Goal: Task Accomplishment & Management: Use online tool/utility

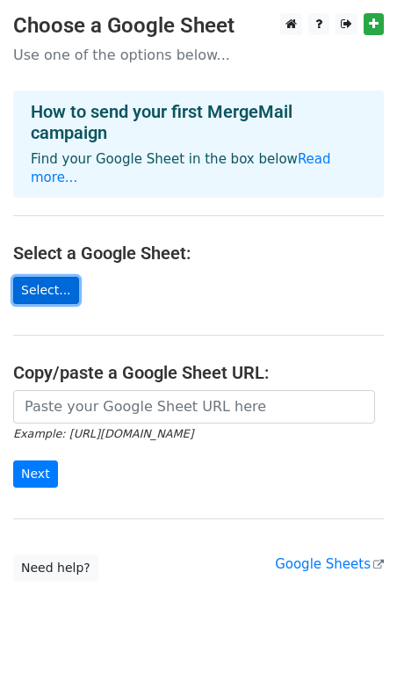
click at [48, 277] on link "Select..." at bounding box center [46, 290] width 66 height 27
click at [80, 263] on main "Choose a Google Sheet Use one of the options below... How to send your first Me…" at bounding box center [198, 297] width 397 height 569
click at [47, 277] on link "Select..." at bounding box center [46, 290] width 66 height 27
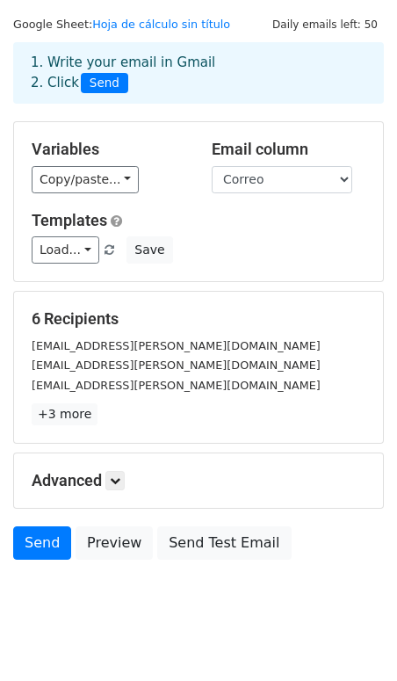
scroll to position [71, 0]
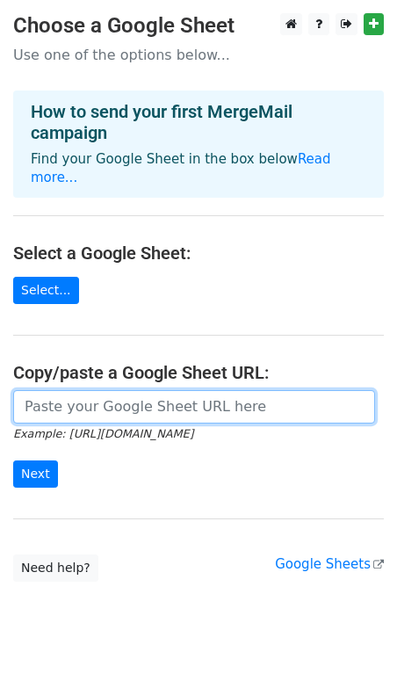
click at [134, 390] on input "url" at bounding box center [194, 406] width 362 height 33
paste input "https://docs.google.com/spreadsheets/d/1pZ6jWCk34Ff4tc8bSe7ahL-j2CXLVXRBEkUfpKi…"
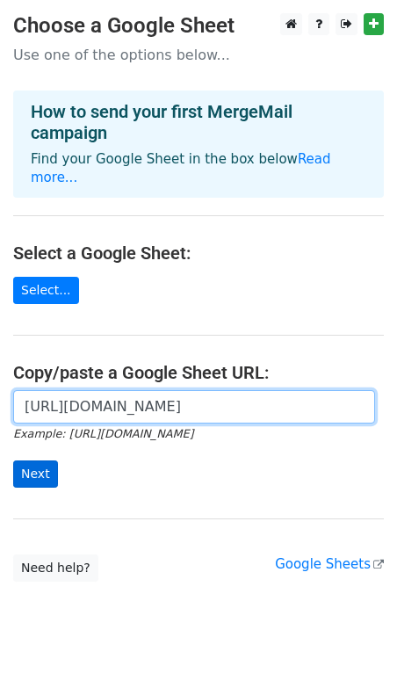
type input "https://docs.google.com/spreadsheets/d/1pZ6jWCk34Ff4tc8bSe7ahL-j2CXLVXRBEkUfpKi…"
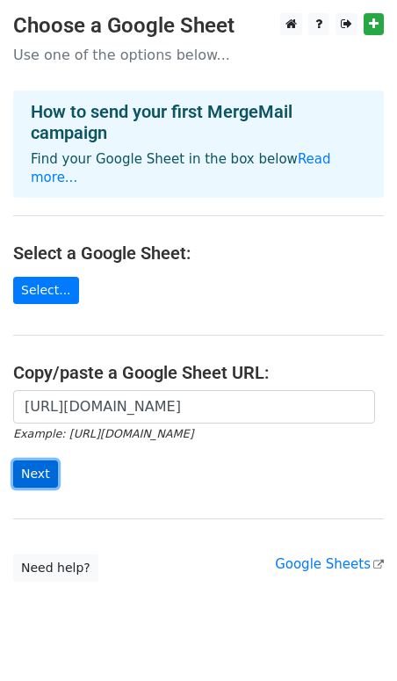
scroll to position [0, 0]
click at [40, 460] on input "Next" at bounding box center [35, 473] width 45 height 27
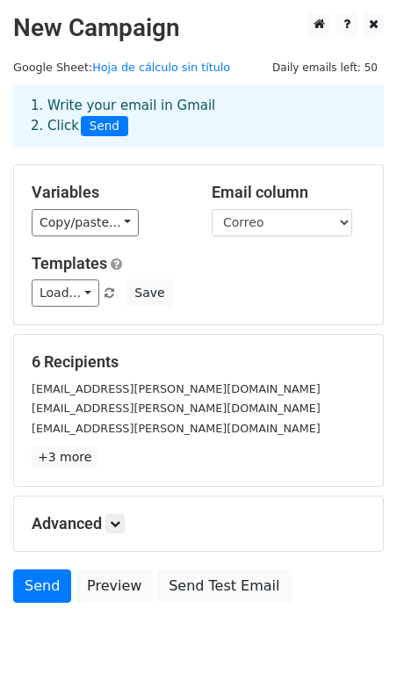
scroll to position [59, 0]
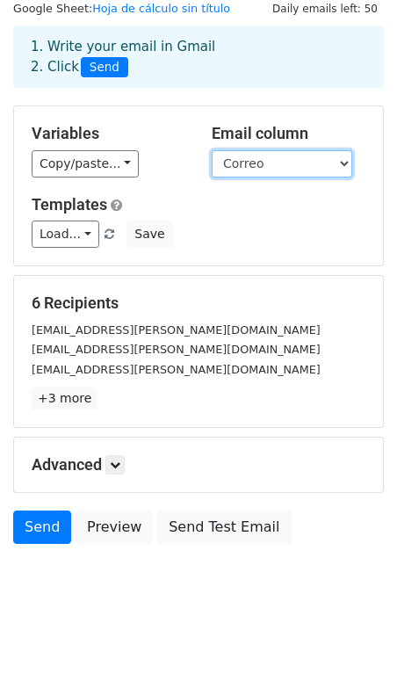
click at [340, 166] on select "Nombre Puesto Empresa Correo" at bounding box center [282, 163] width 141 height 27
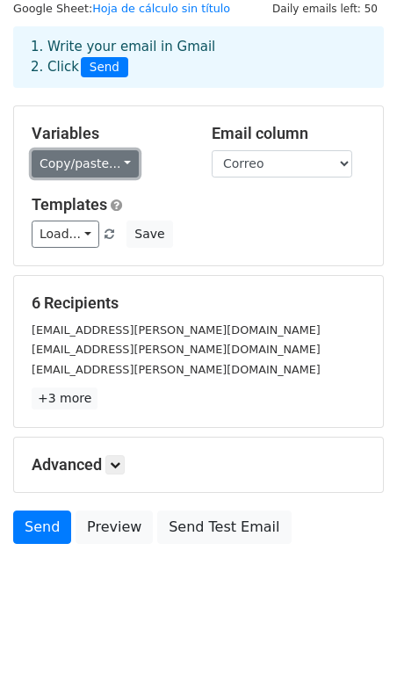
click at [126, 168] on link "Copy/paste..." at bounding box center [85, 163] width 107 height 27
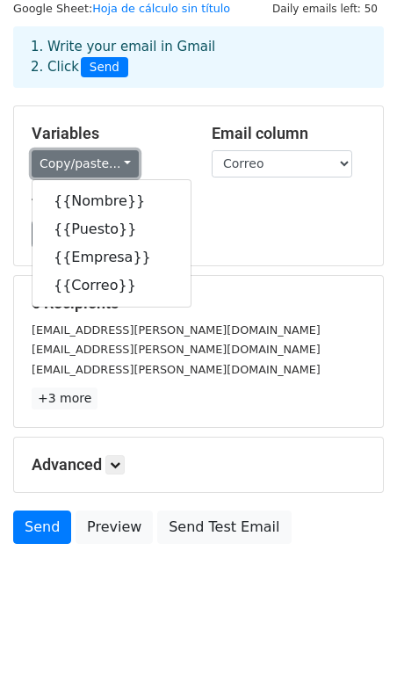
click at [125, 167] on link "Copy/paste..." at bounding box center [85, 163] width 107 height 27
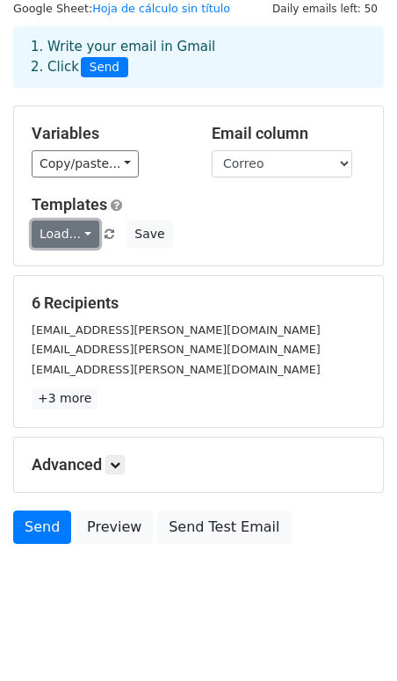
click at [76, 234] on link "Load..." at bounding box center [66, 234] width 68 height 27
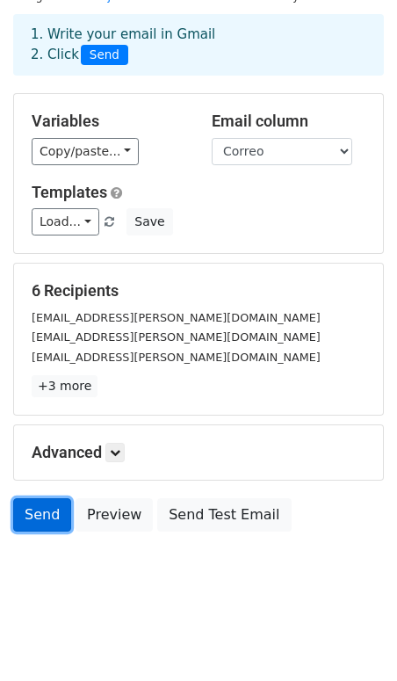
click at [54, 511] on link "Send" at bounding box center [42, 514] width 58 height 33
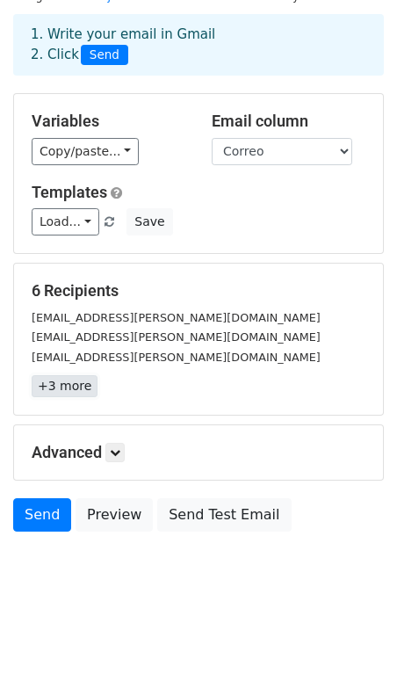
click at [64, 388] on link "+3 more" at bounding box center [65, 386] width 66 height 22
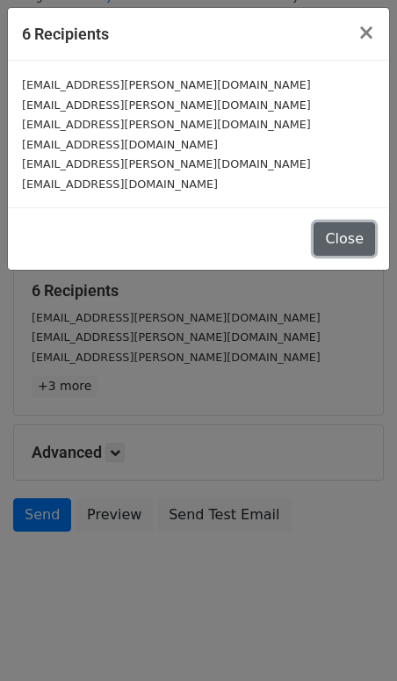
click at [338, 243] on button "Close" at bounding box center [345, 238] width 62 height 33
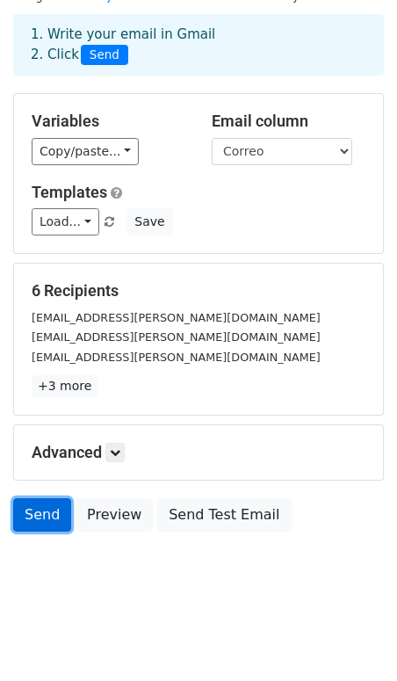
click at [44, 520] on link "Send" at bounding box center [42, 514] width 58 height 33
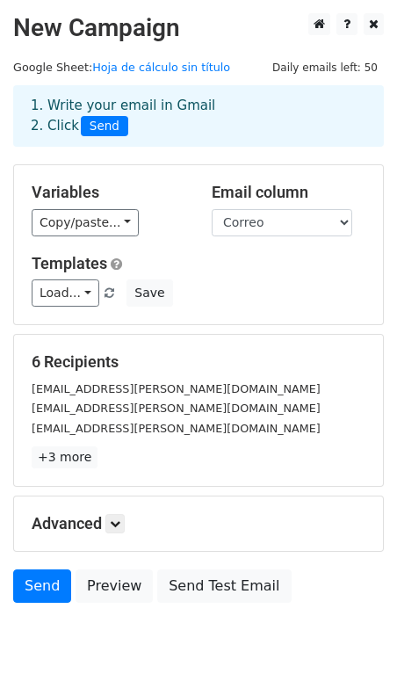
click at [107, 128] on span "Send" at bounding box center [104, 126] width 47 height 21
click at [36, 580] on link "Send" at bounding box center [42, 585] width 58 height 33
click at [109, 518] on link at bounding box center [114, 523] width 19 height 19
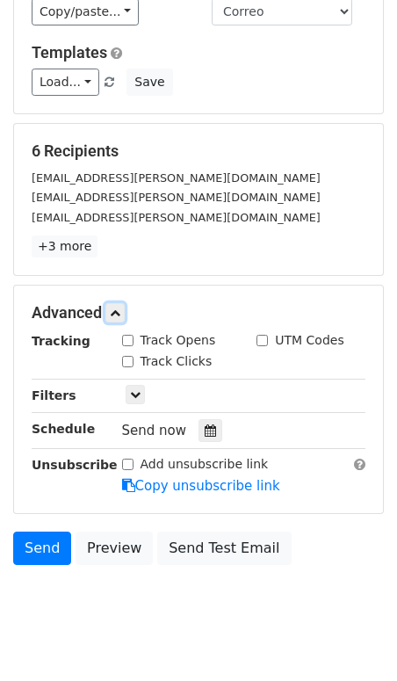
scroll to position [243, 0]
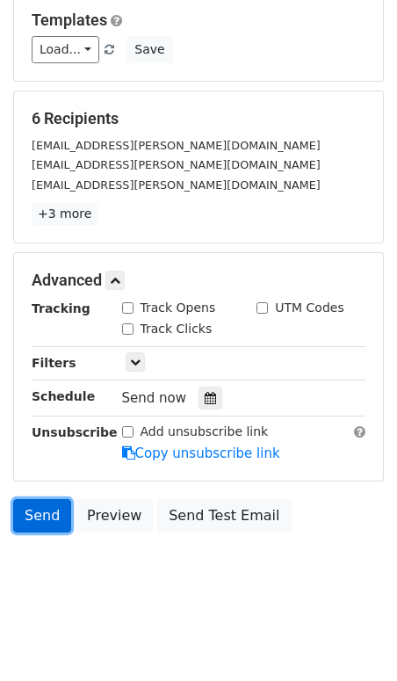
click at [54, 517] on link "Send" at bounding box center [42, 515] width 58 height 33
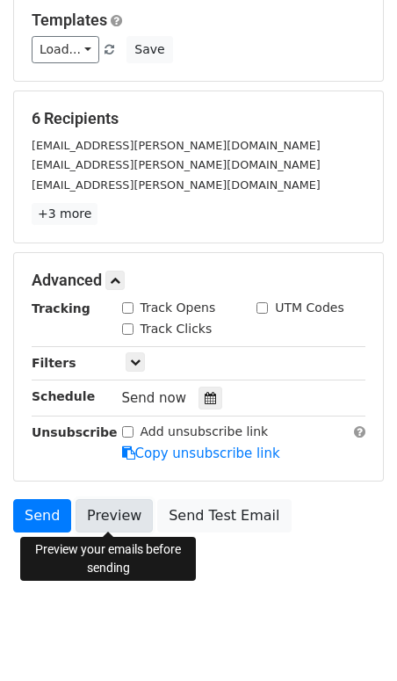
click at [127, 510] on link "Preview" at bounding box center [114, 515] width 77 height 33
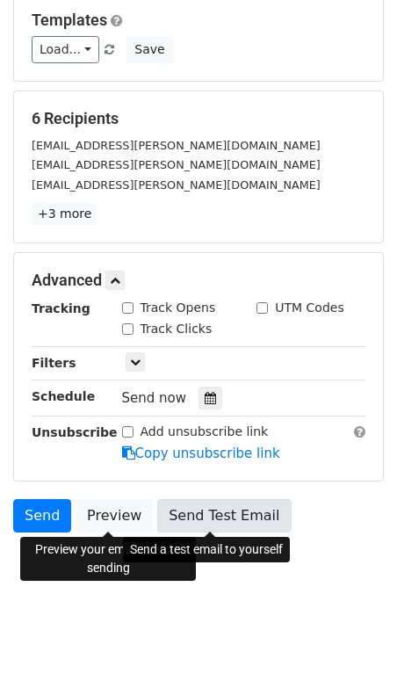
click at [182, 513] on link "Send Test Email" at bounding box center [224, 515] width 134 height 33
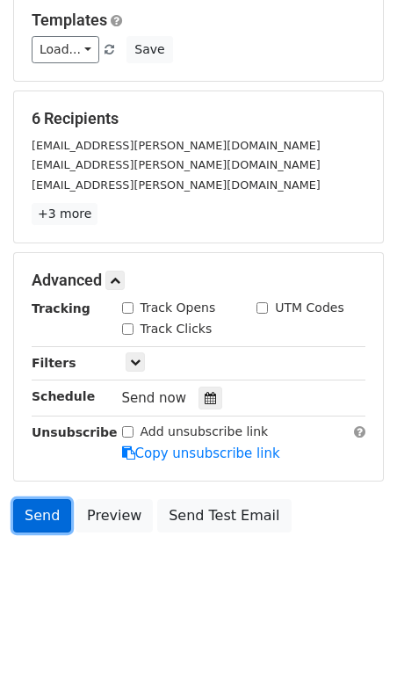
click at [46, 521] on link "Send" at bounding box center [42, 515] width 58 height 33
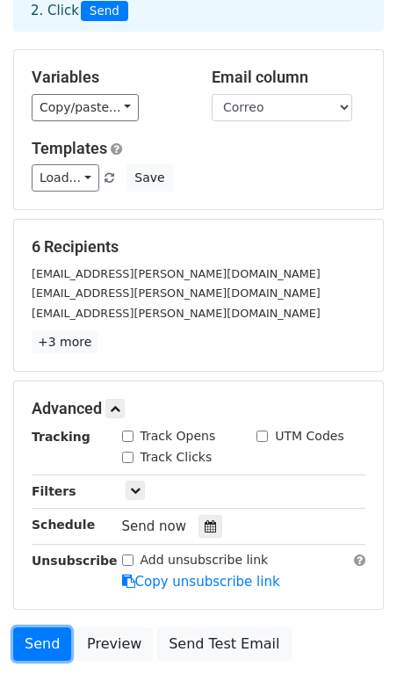
scroll to position [0, 0]
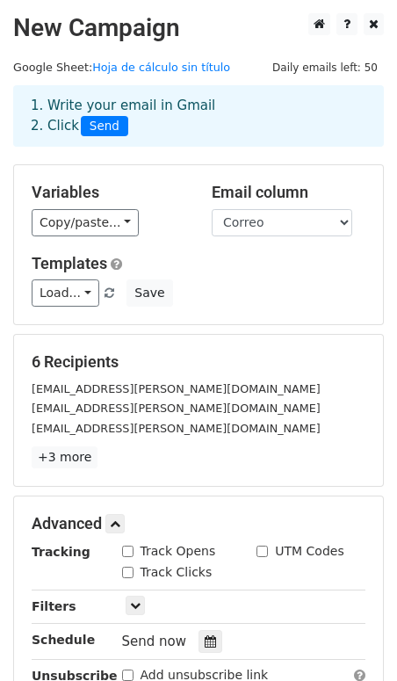
click at [343, 69] on span "Daily emails left: 50" at bounding box center [325, 67] width 118 height 19
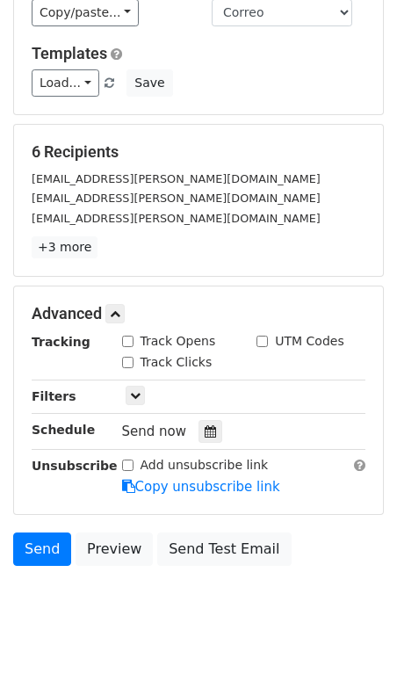
scroll to position [243, 0]
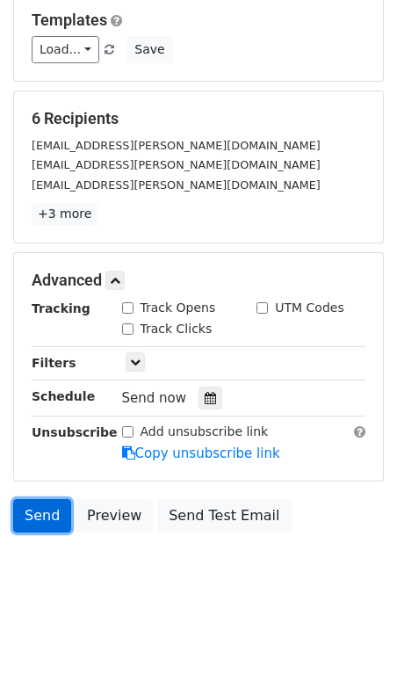
click at [47, 510] on link "Send" at bounding box center [42, 515] width 58 height 33
click at [33, 524] on link "Send" at bounding box center [42, 515] width 58 height 33
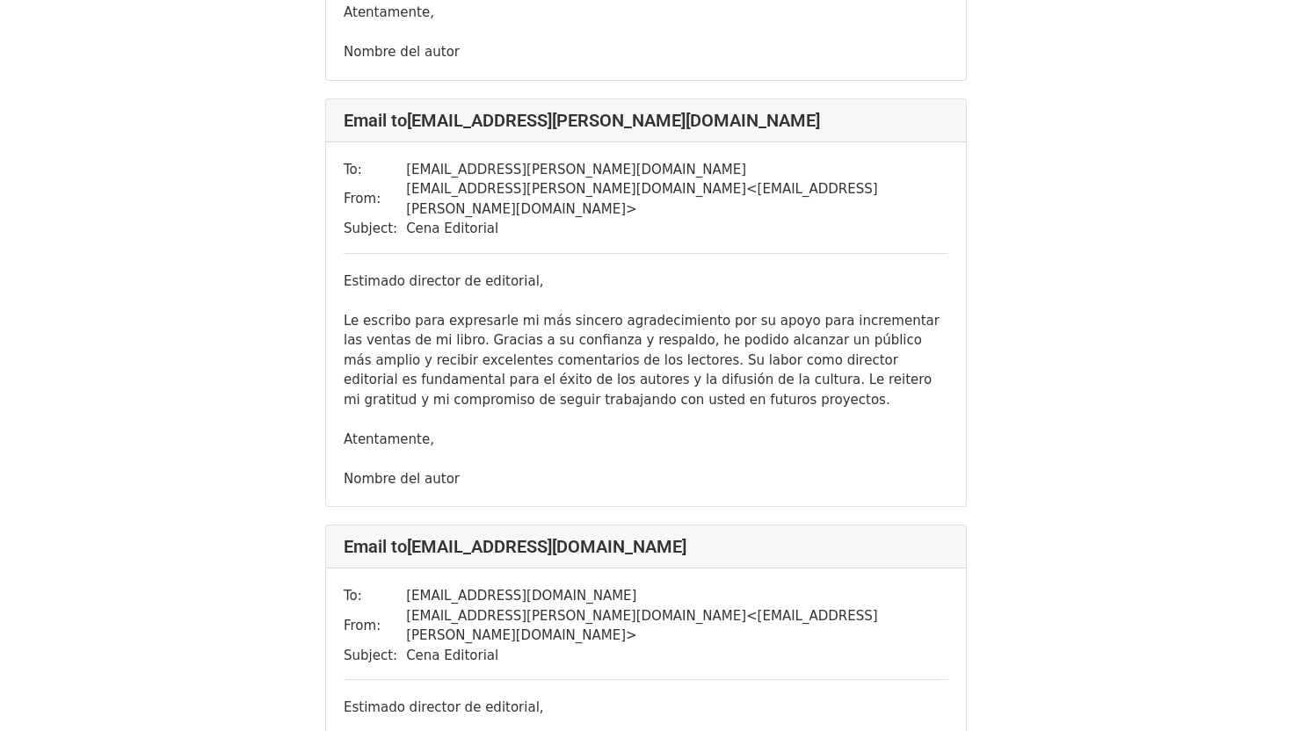
scroll to position [1973, 0]
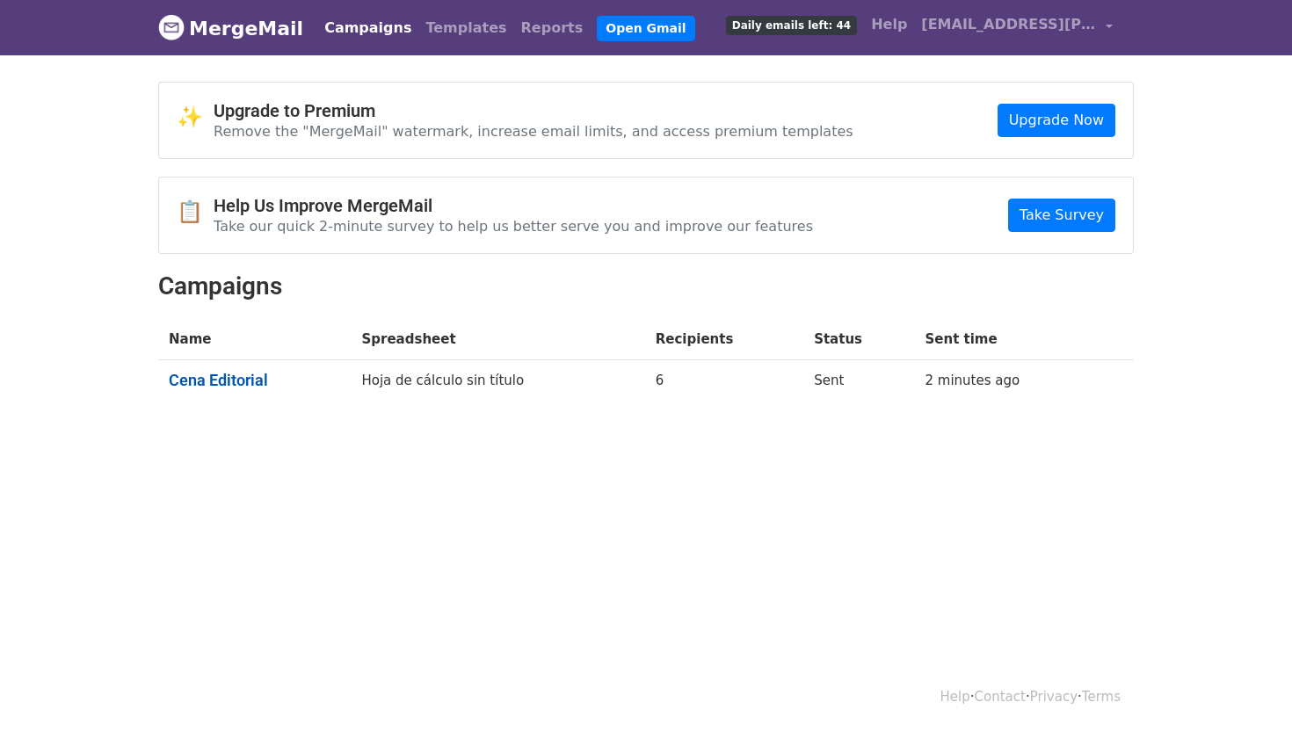
click at [216, 380] on link "Cena Editorial" at bounding box center [255, 380] width 172 height 19
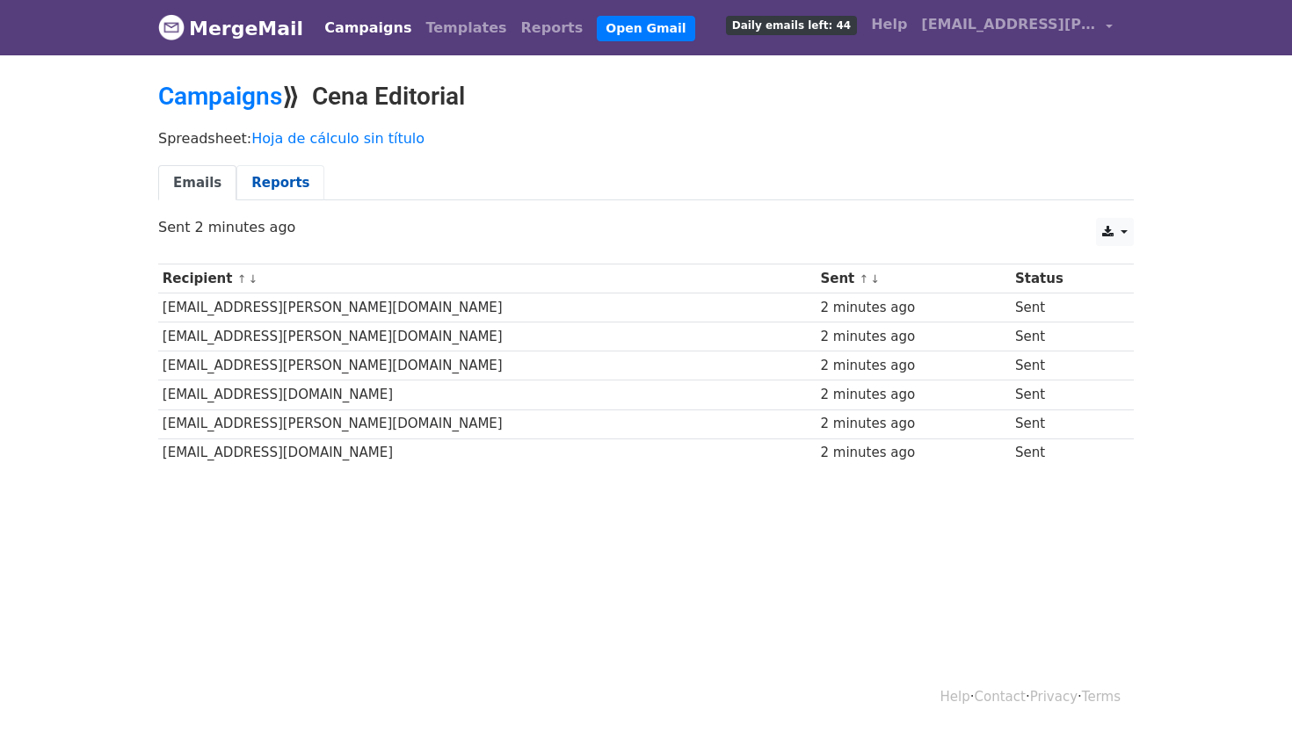
click at [282, 191] on link "Reports" at bounding box center [280, 183] width 88 height 36
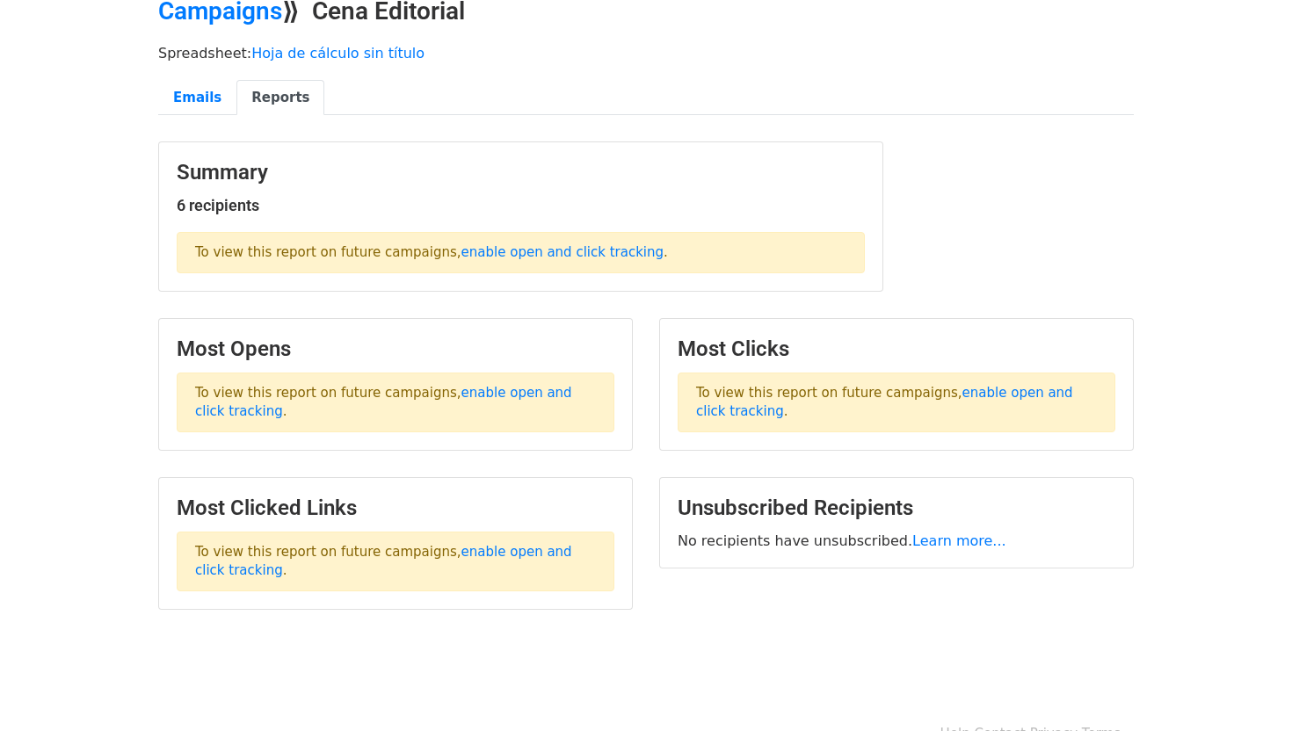
scroll to position [86, 0]
click at [504, 256] on link "enable open and click tracking" at bounding box center [562, 251] width 202 height 16
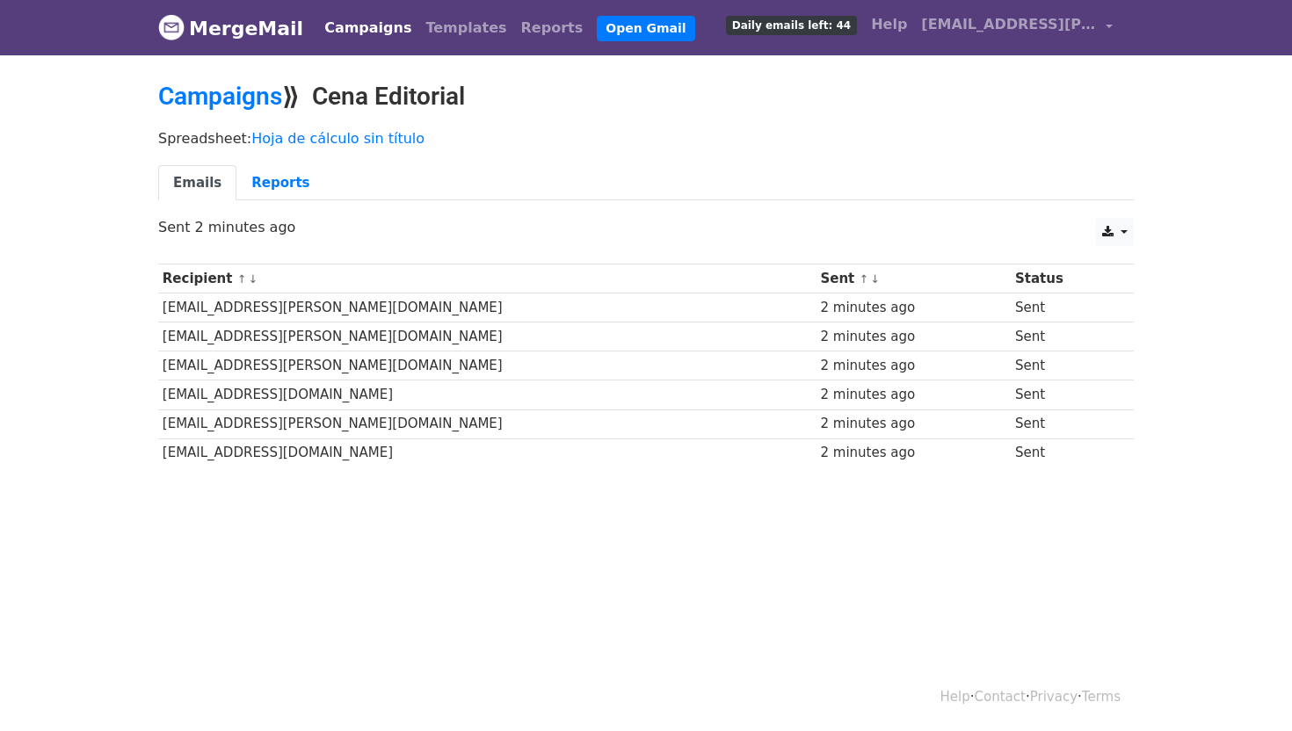
click at [917, 509] on body "MergeMail Campaigns Templates Reports Open Gmail Daily emails left: 44 Help [EM…" at bounding box center [646, 276] width 1292 height 552
click at [597, 34] on link "Open Gmail" at bounding box center [646, 28] width 98 height 25
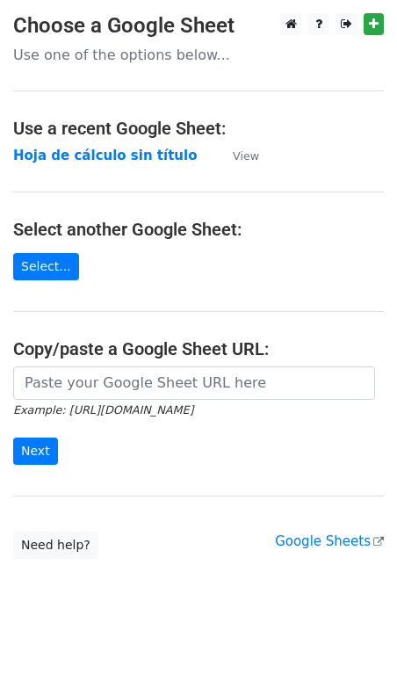
scroll to position [18, 0]
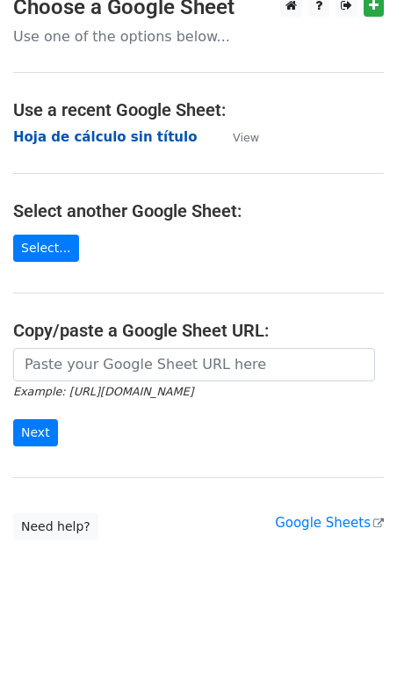
click at [146, 135] on strong "Hoja de cálculo sin título" at bounding box center [105, 137] width 184 height 16
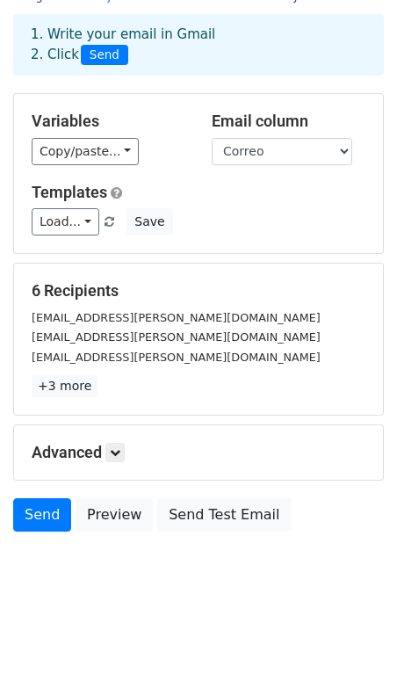
scroll to position [71, 0]
click at [112, 446] on link at bounding box center [114, 452] width 19 height 19
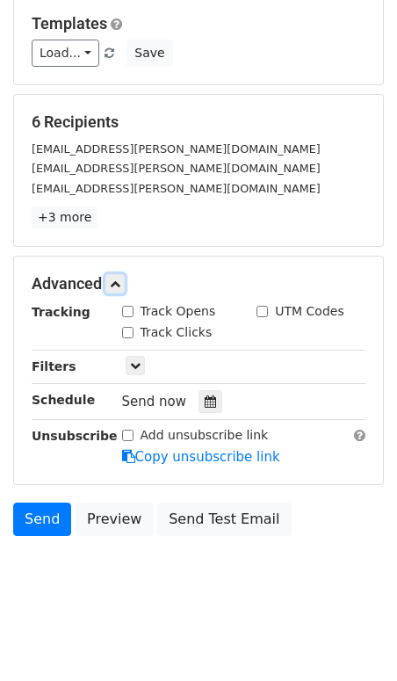
scroll to position [243, 0]
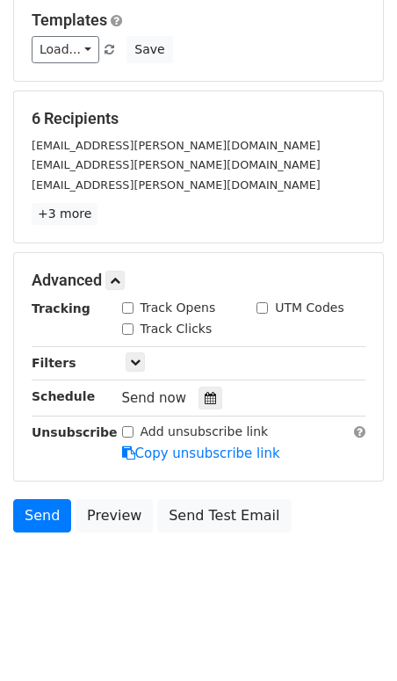
click at [127, 317] on div "Track Opens" at bounding box center [169, 308] width 94 height 18
click at [129, 310] on input "Track Opens" at bounding box center [127, 307] width 11 height 11
checkbox input "true"
click at [129, 330] on input "Track Clicks" at bounding box center [127, 328] width 11 height 11
checkbox input "true"
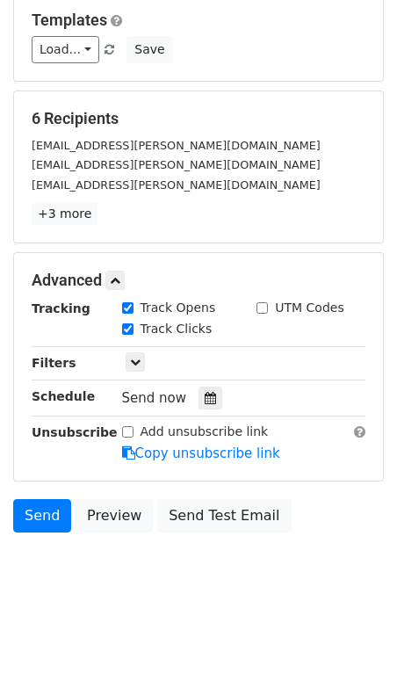
click at [270, 308] on div "UTM Codes" at bounding box center [300, 308] width 87 height 18
click at [264, 307] on input "UTM Codes" at bounding box center [262, 307] width 11 height 11
checkbox input "true"
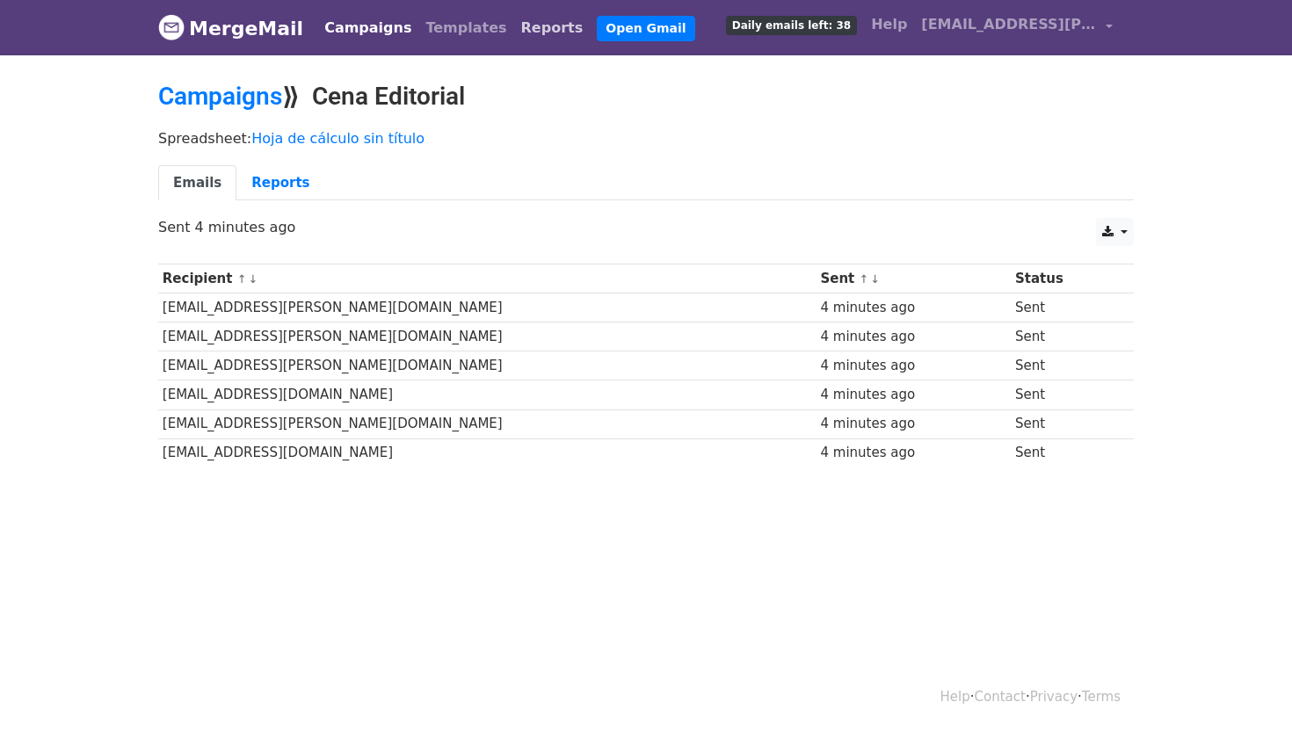
click at [516, 36] on link "Reports" at bounding box center [552, 28] width 76 height 35
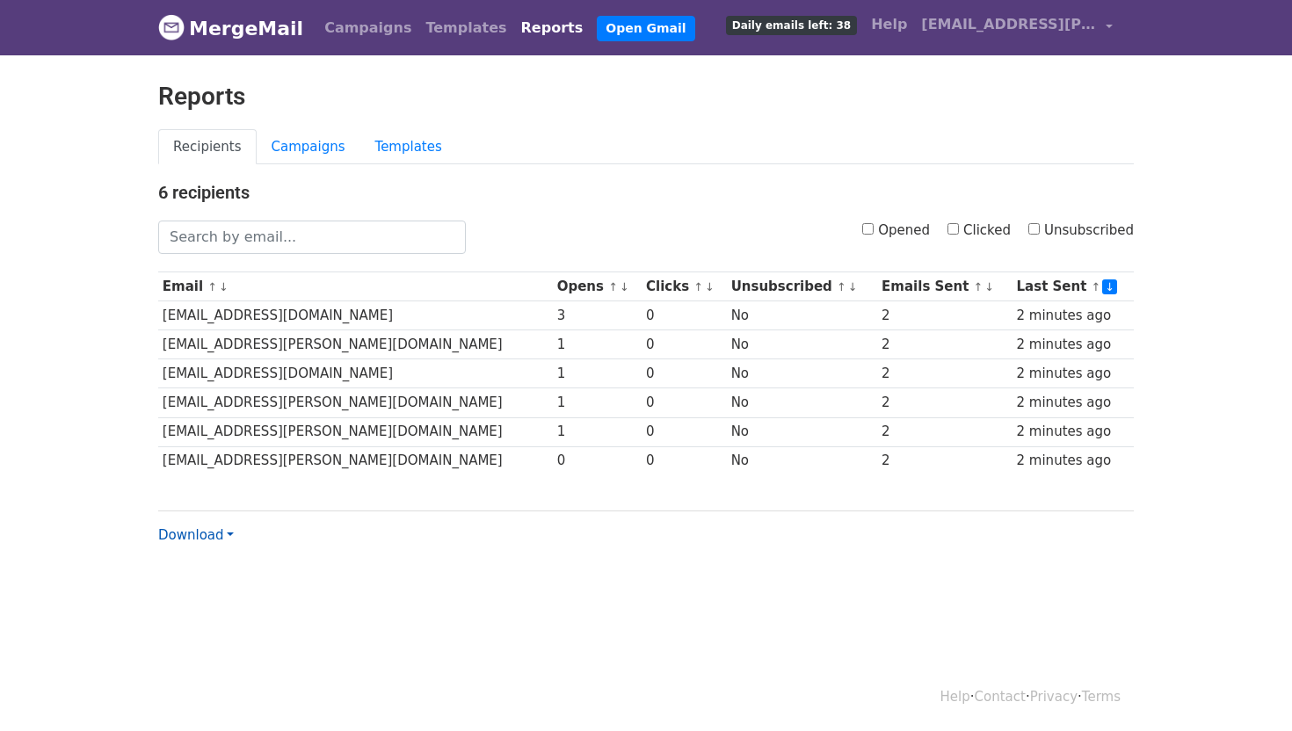
click at [214, 539] on link "Download" at bounding box center [196, 535] width 76 height 16
click at [221, 591] on link "Excel" at bounding box center [228, 595] width 139 height 28
